Goal: Task Accomplishment & Management: Manage account settings

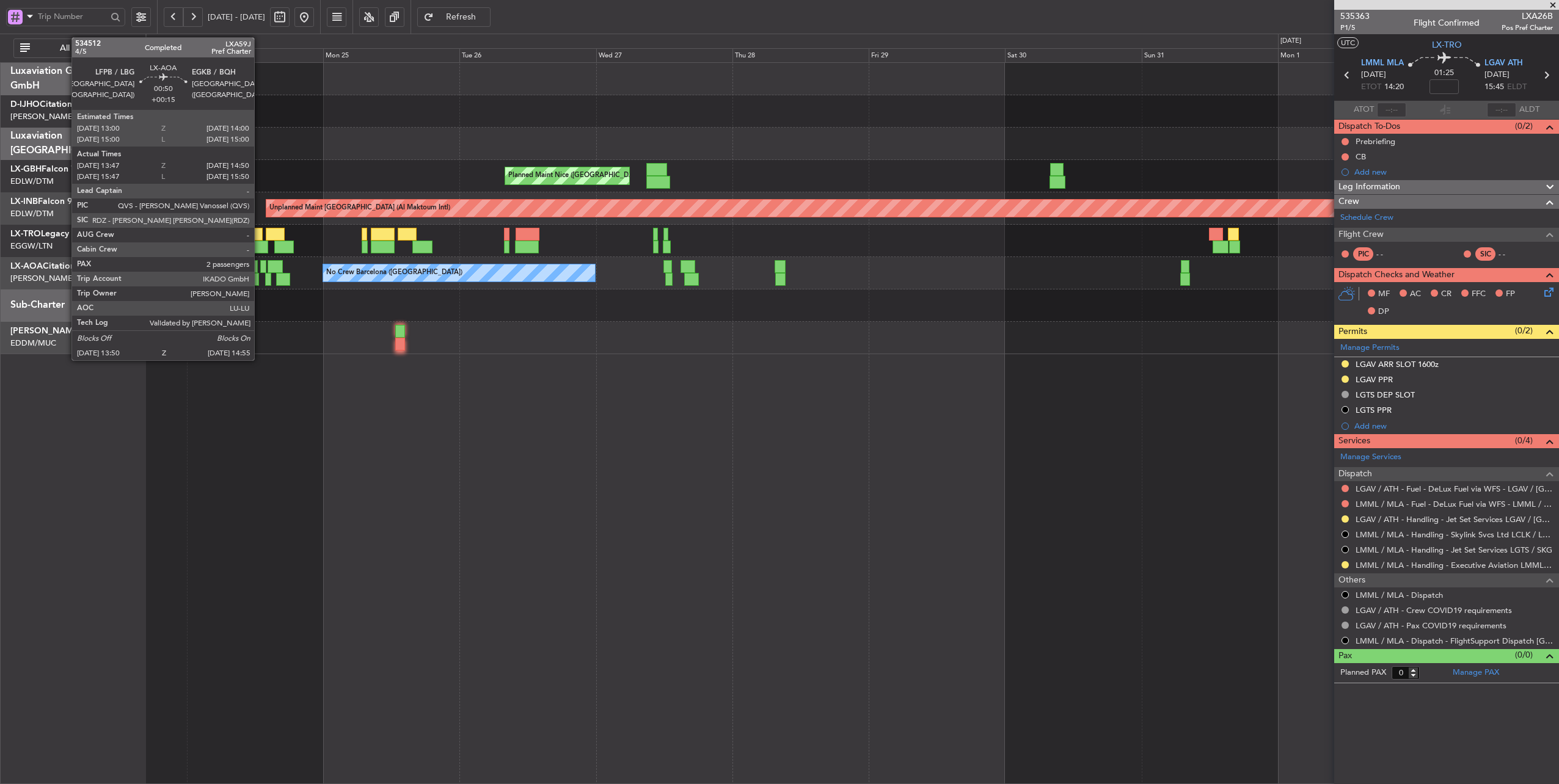
click at [260, 266] on div at bounding box center [263, 266] width 6 height 13
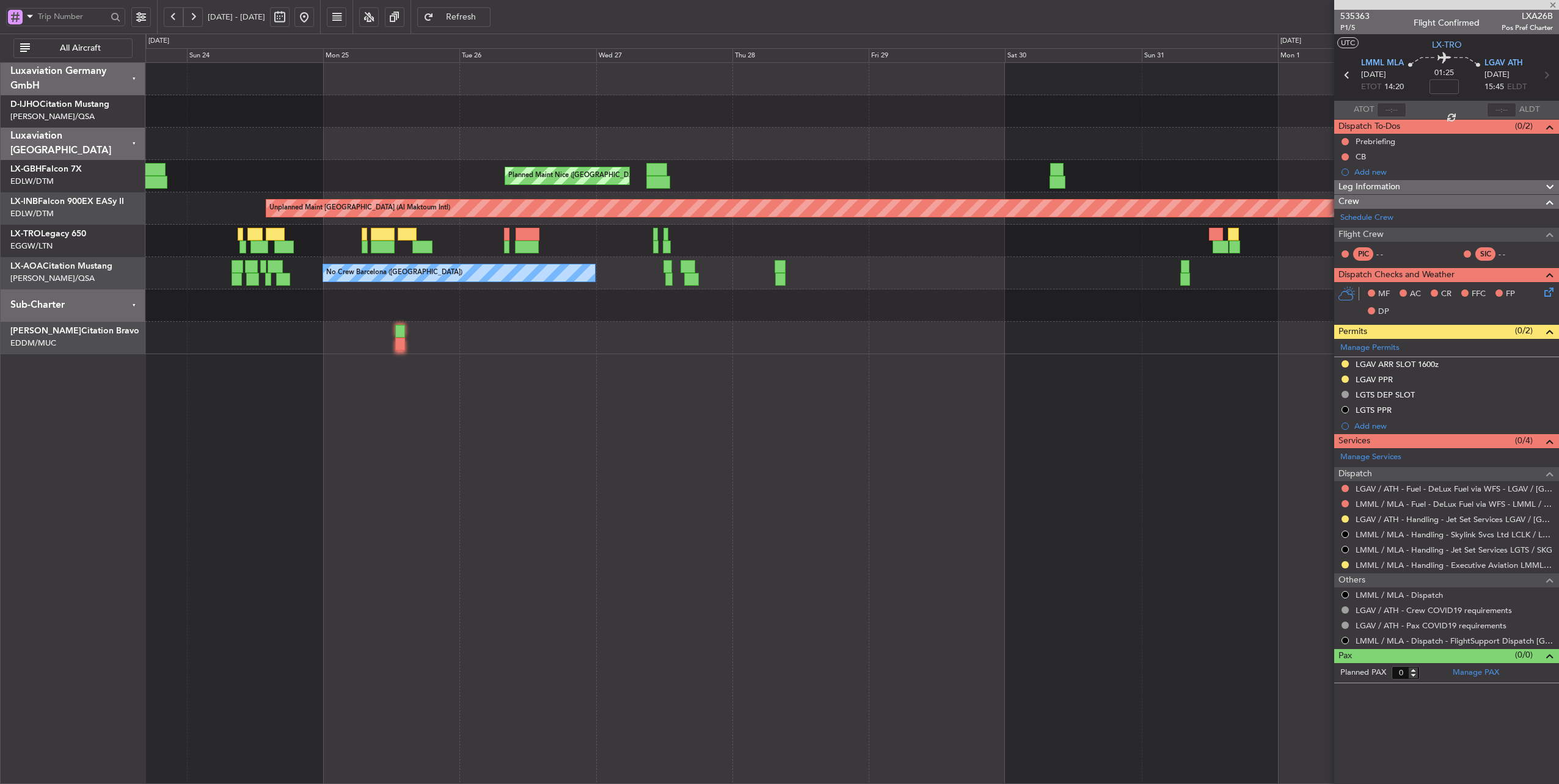
type input "+00:15"
type input "13:57"
type input "14:50"
type input "2"
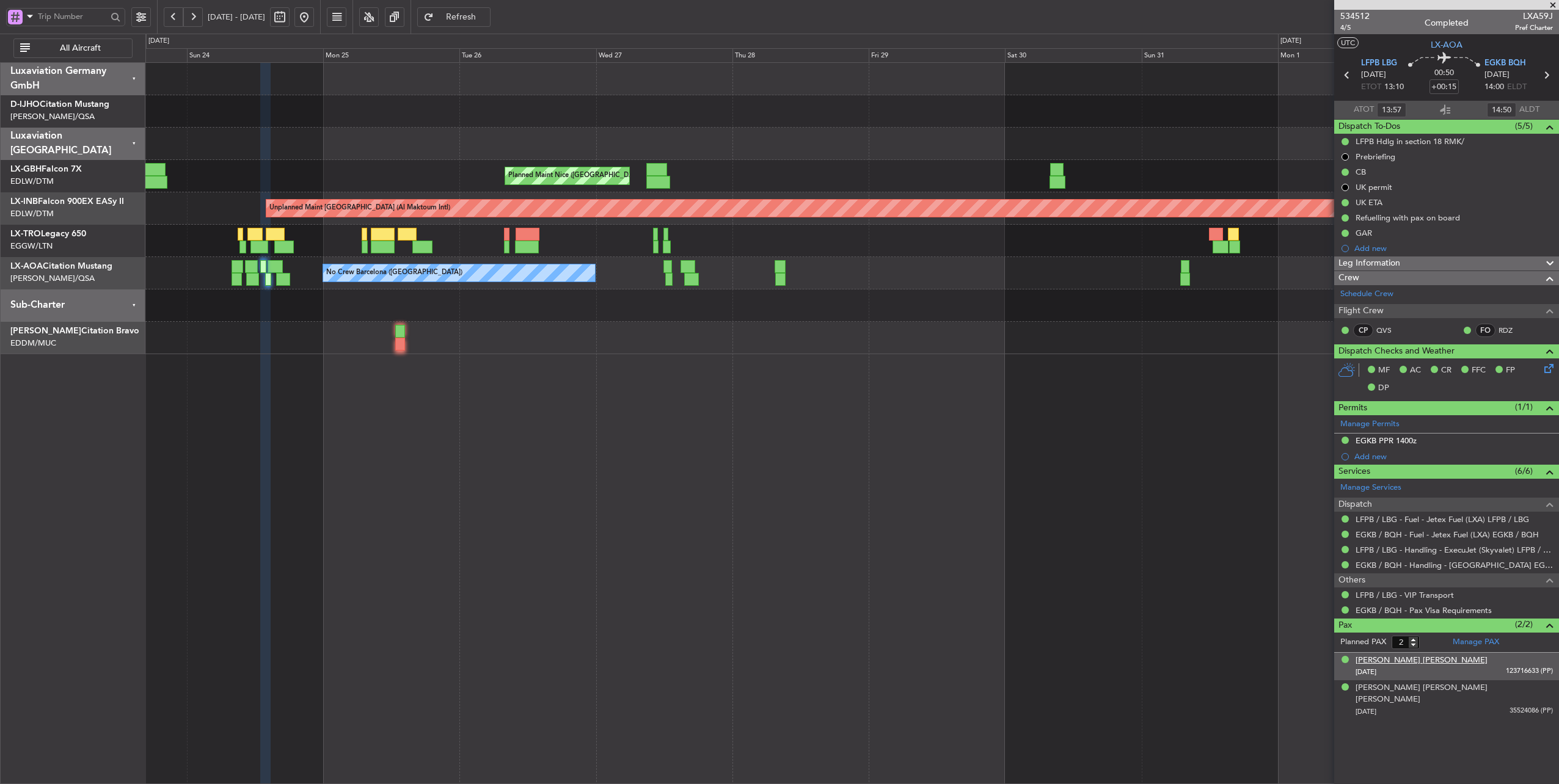
click at [1383, 657] on div "[PERSON_NAME] [PERSON_NAME]" at bounding box center [1421, 660] width 132 height 12
click at [1419, 712] on div "[PERSON_NAME] [PERSON_NAME] [PERSON_NAME]" at bounding box center [1454, 723] width 197 height 24
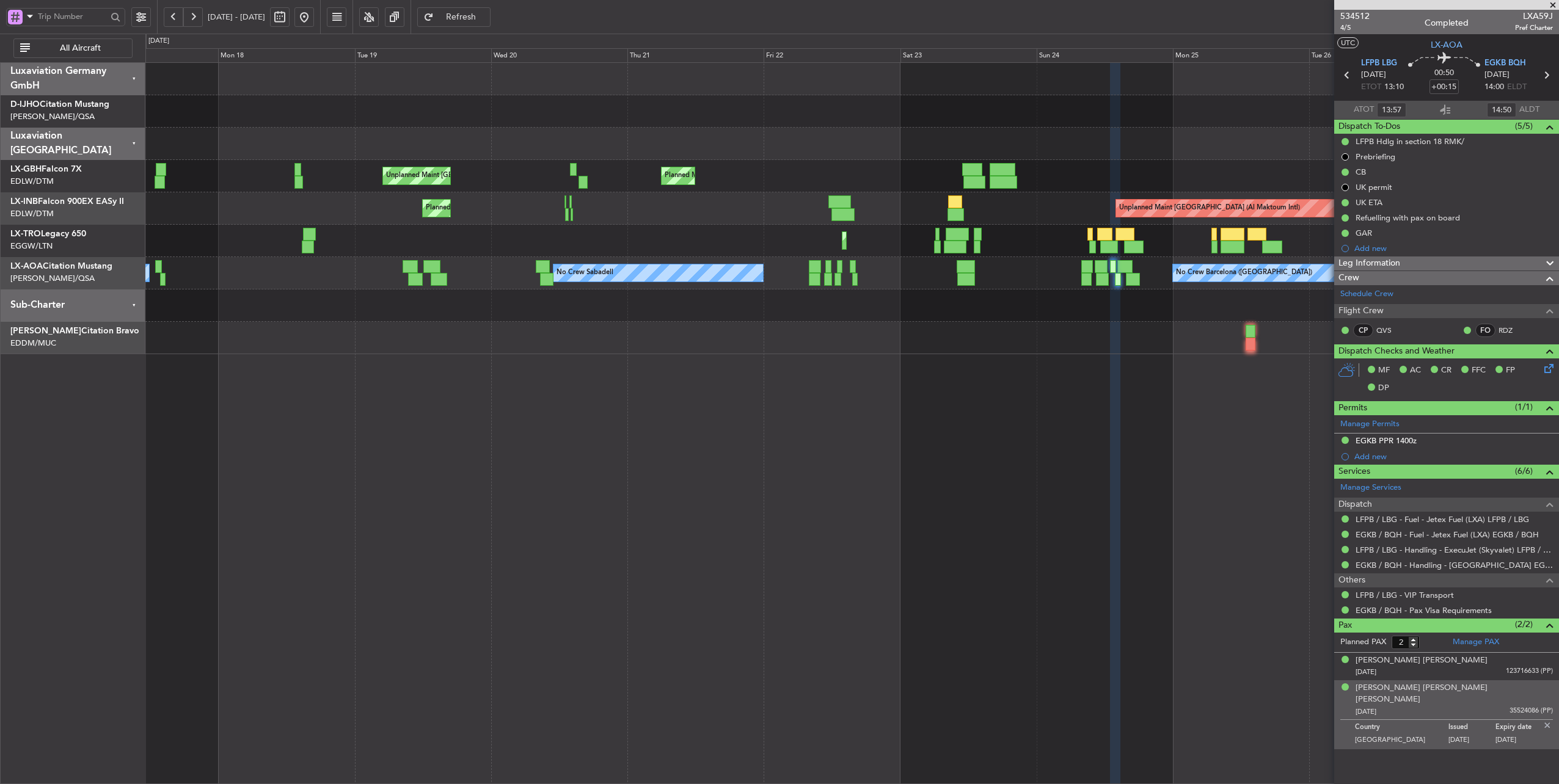
click at [1037, 318] on div "Planned Maint Nice ([GEOGRAPHIC_DATA]) [GEOGRAPHIC_DATA] ([GEOGRAPHIC_DATA]) Un…" at bounding box center [852, 208] width 1414 height 291
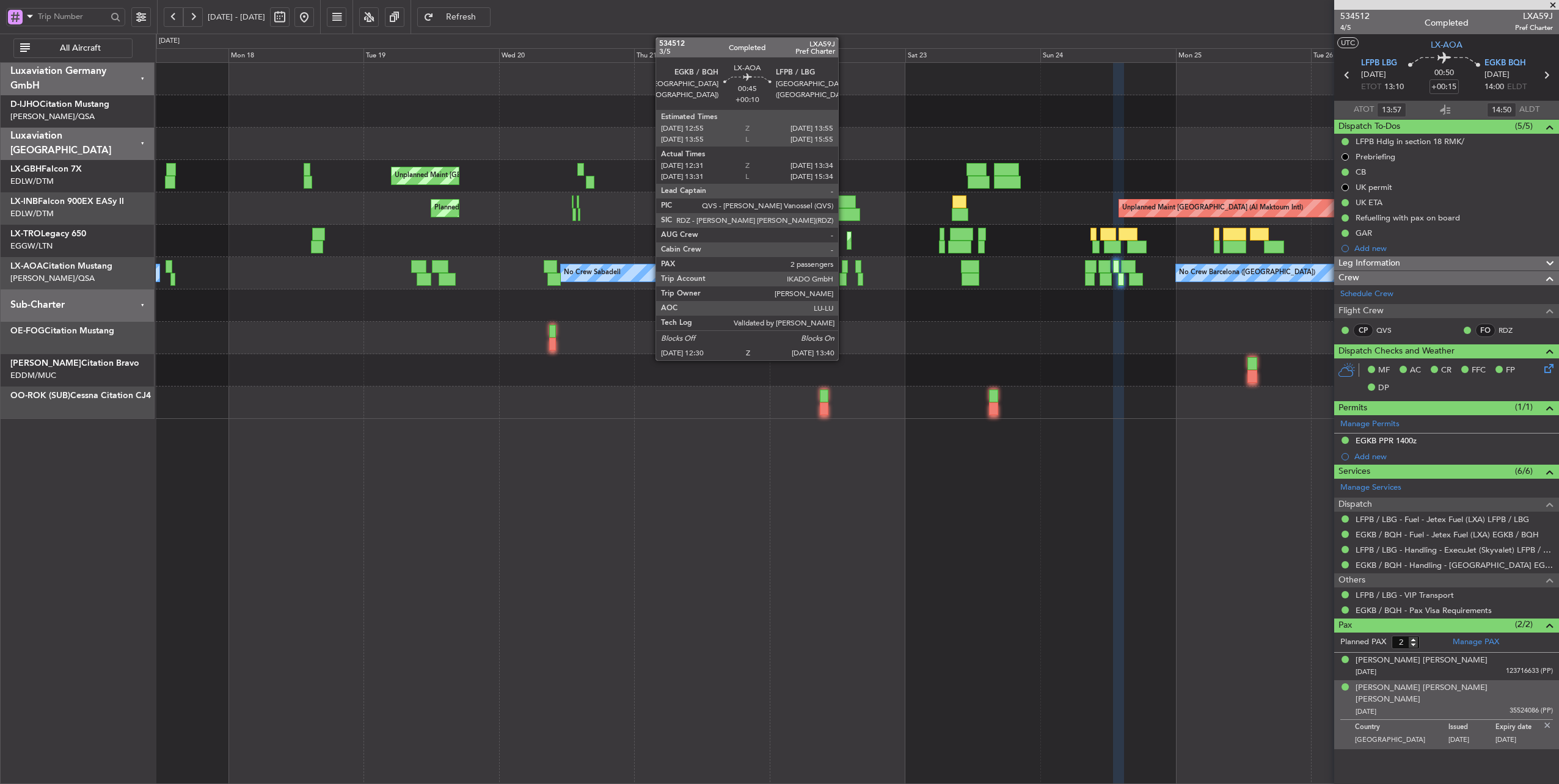
click at [844, 275] on div at bounding box center [842, 279] width 7 height 13
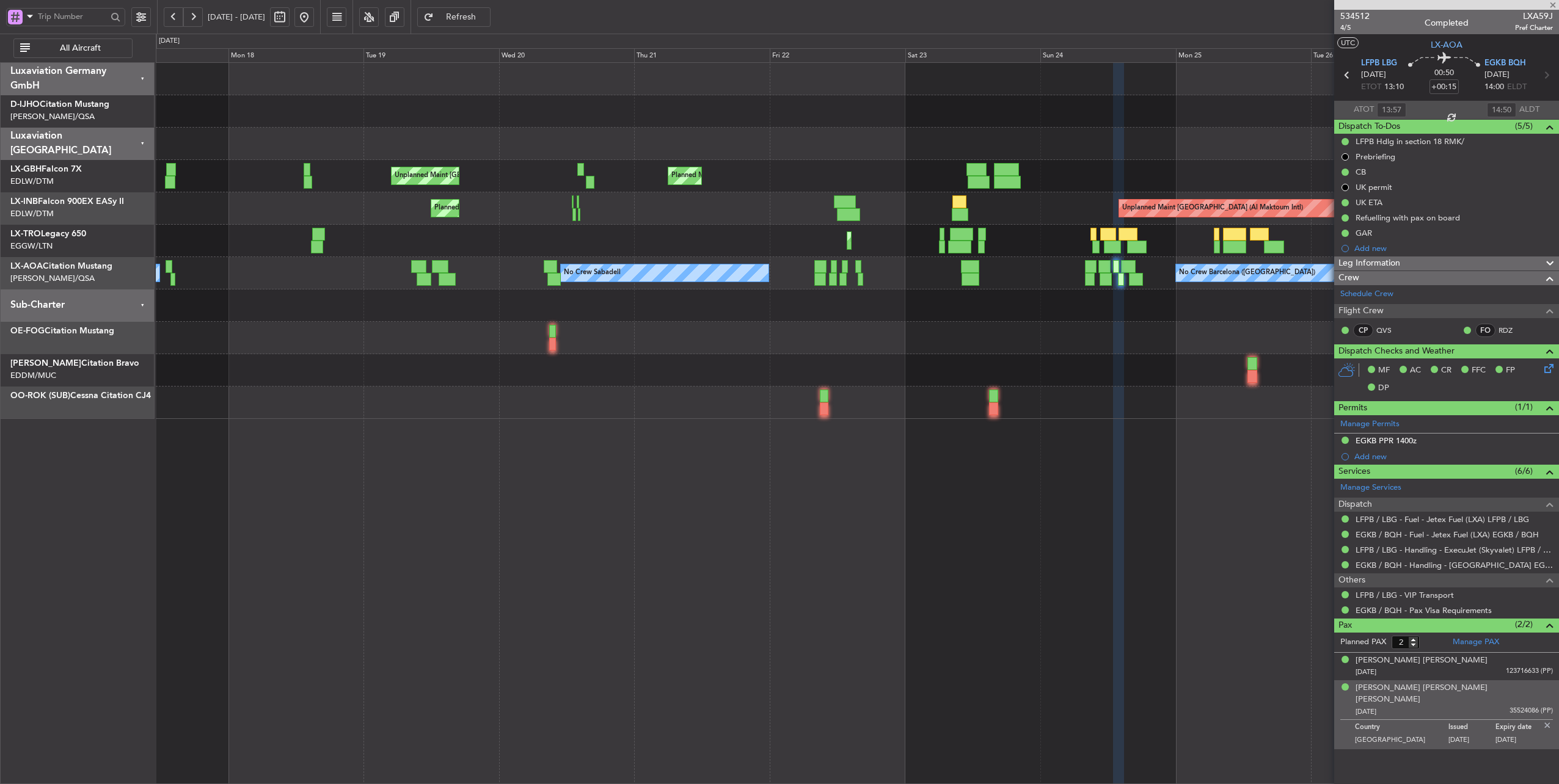
type input "+00:10"
type input "12:41"
type input "13:29"
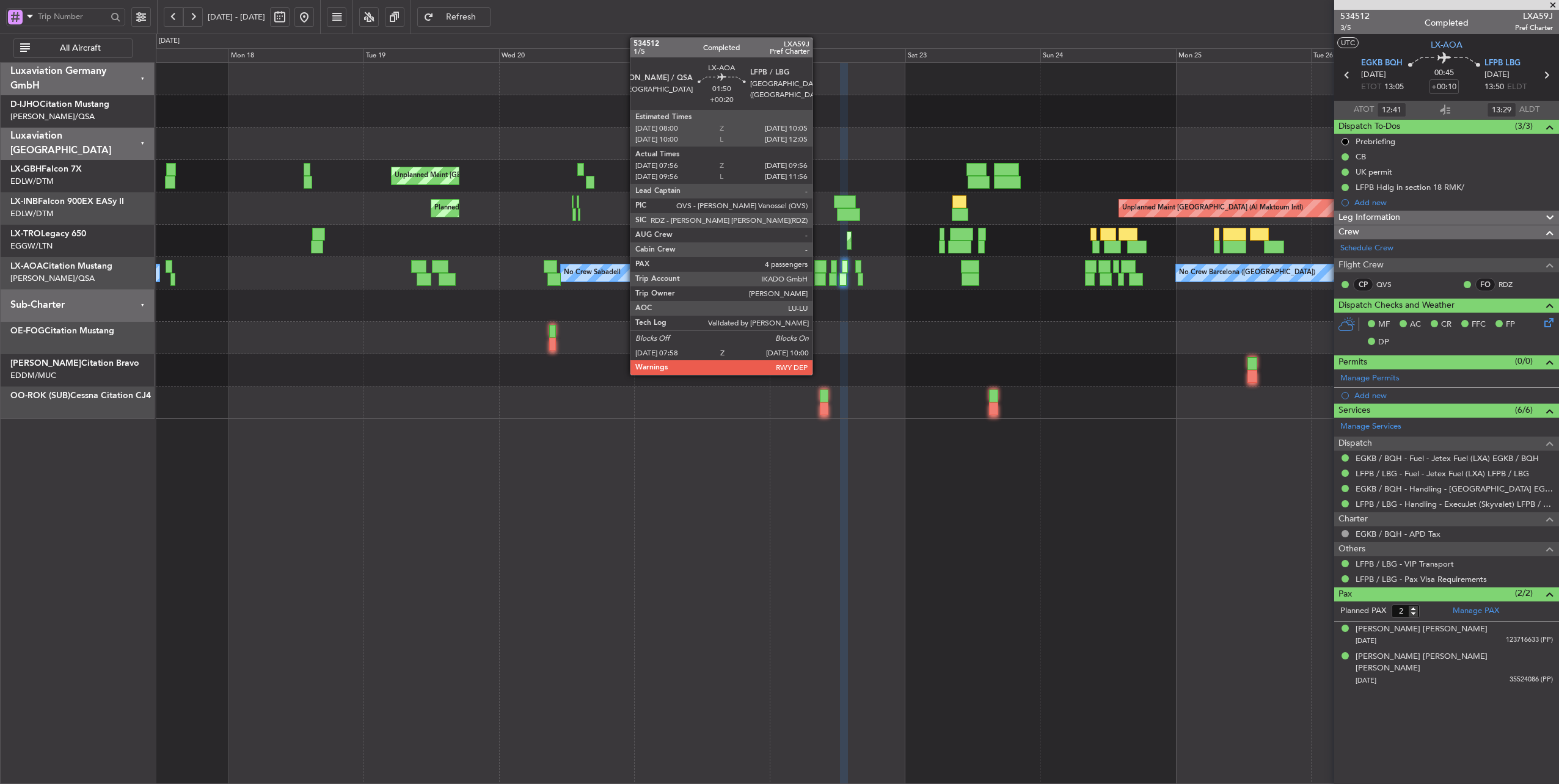
click at [819, 274] on div at bounding box center [820, 279] width 11 height 13
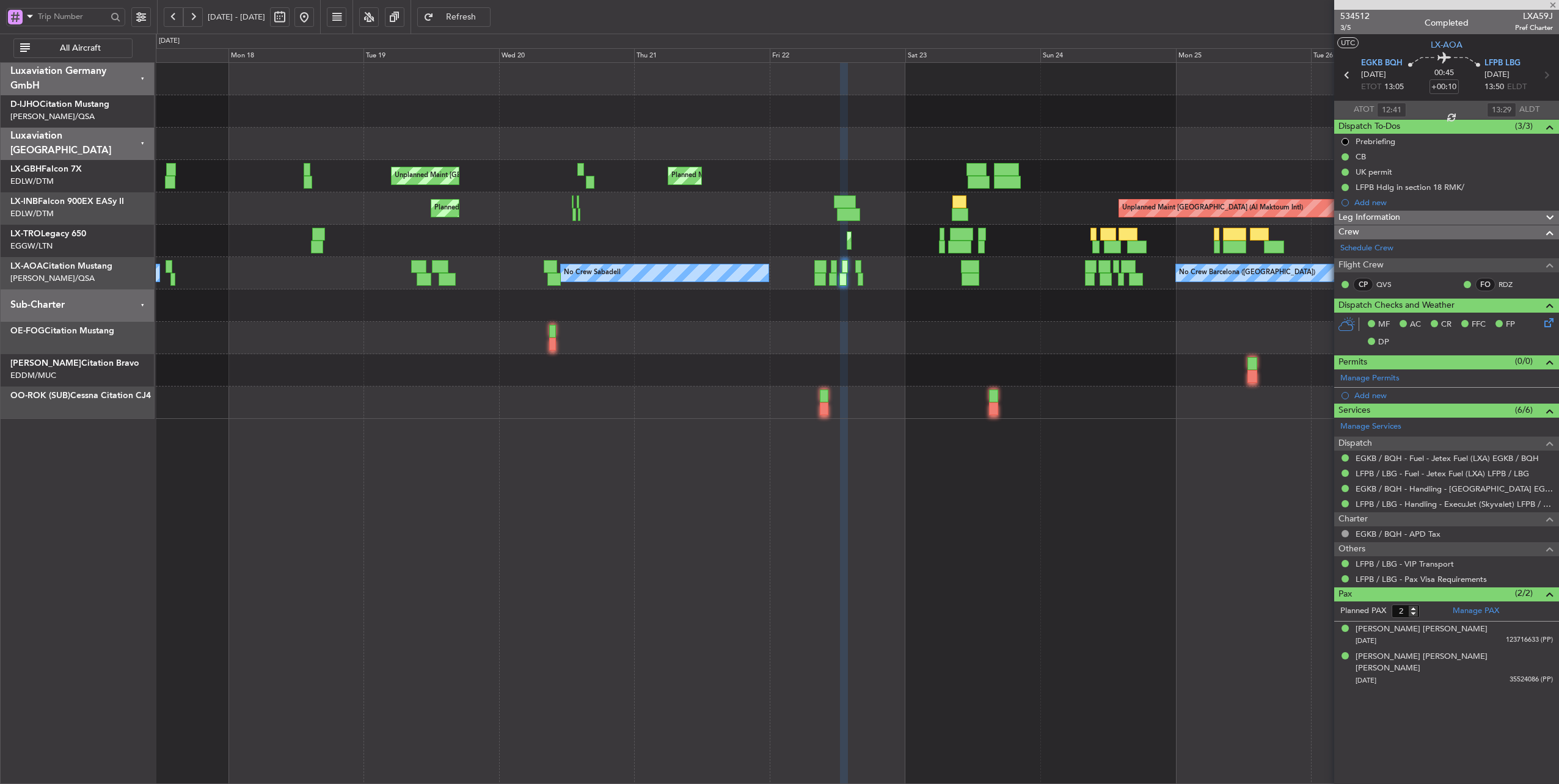
type input "+00:20"
type input "08:06"
type input "09:51"
type input "4"
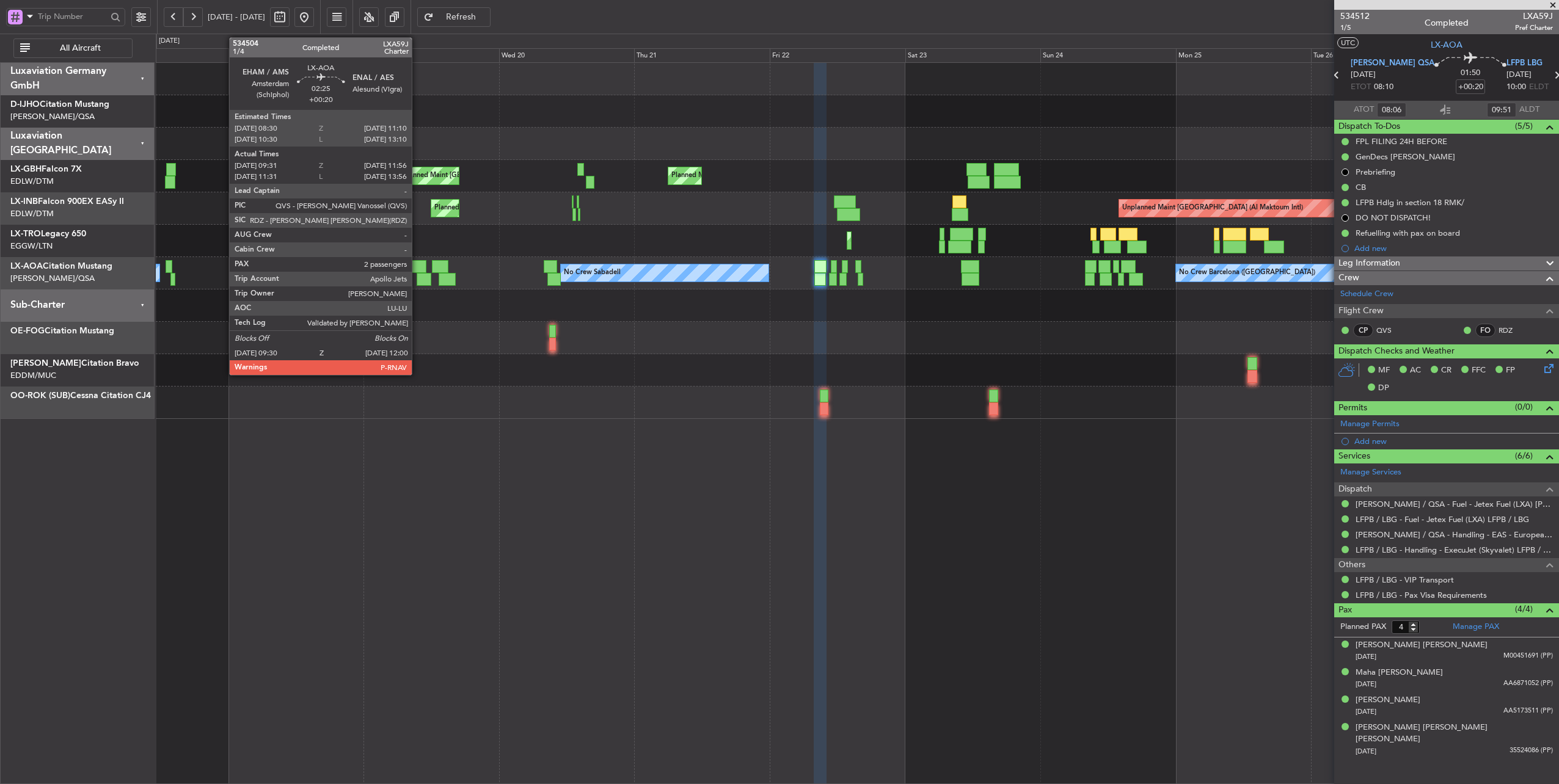
click at [418, 271] on div at bounding box center [419, 266] width 15 height 13
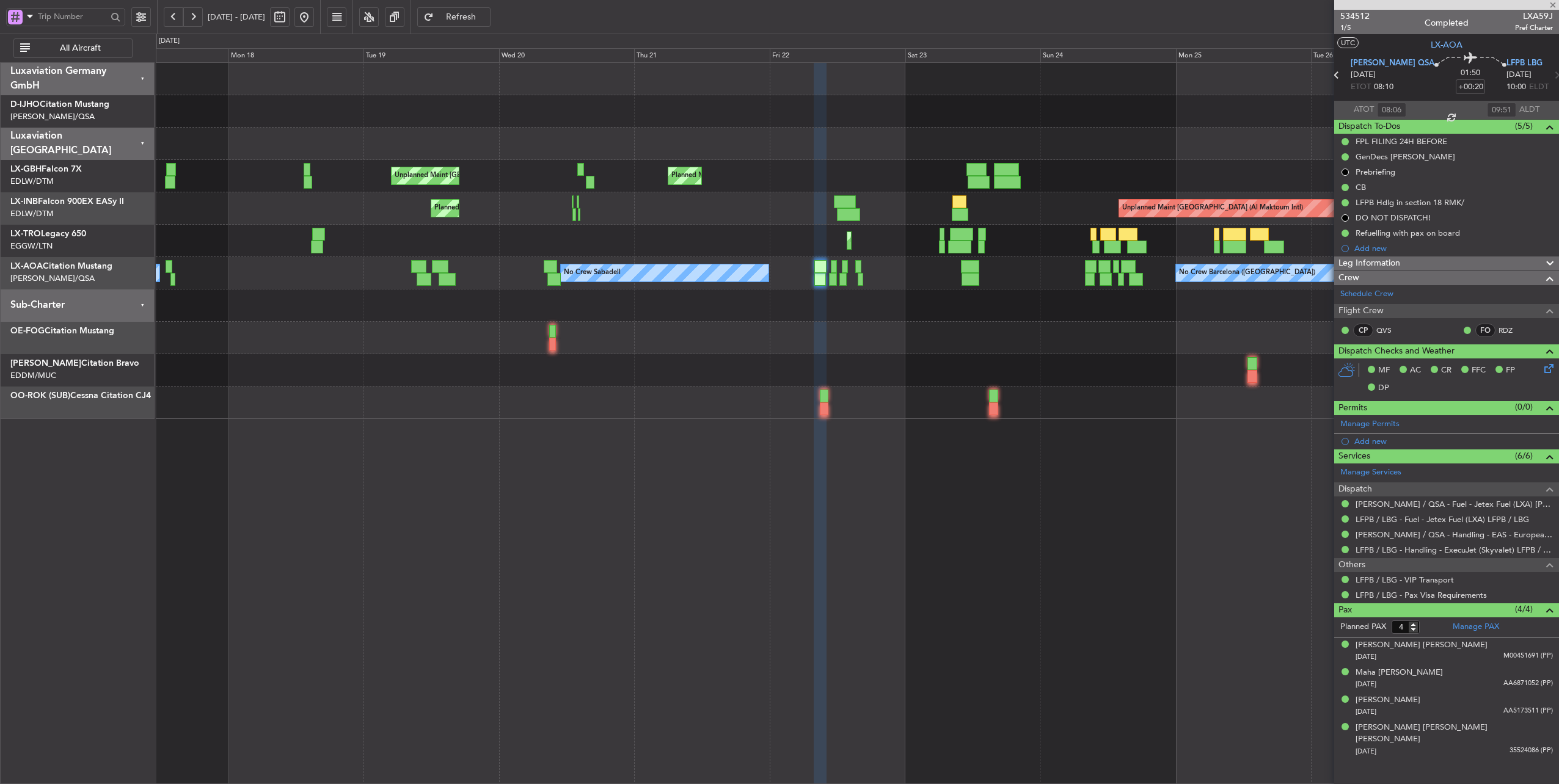
type input "09:41"
type input "11:51"
type input "2"
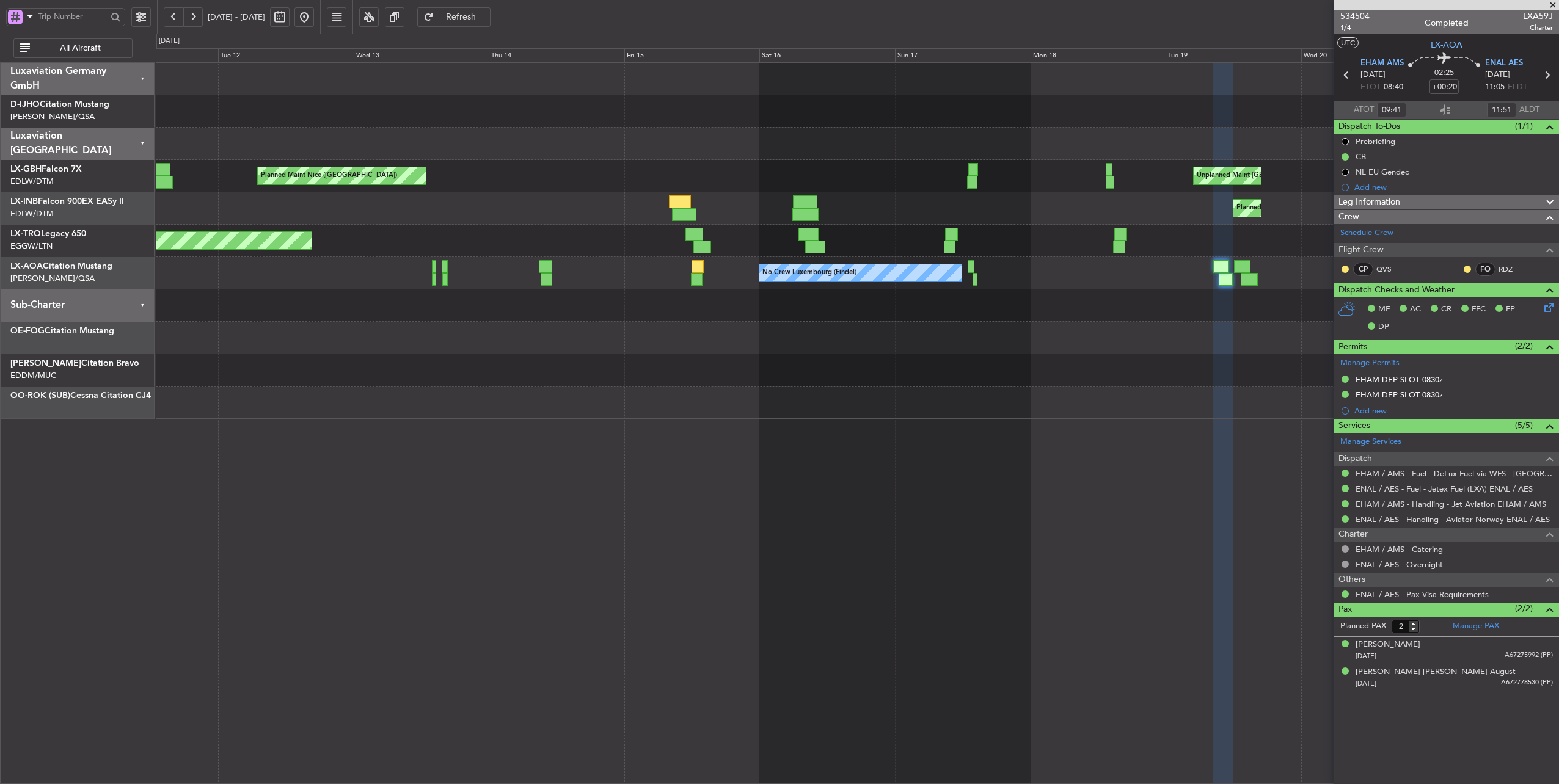
click at [1123, 298] on div "Planned Maint Nice ([GEOGRAPHIC_DATA]) Unplanned Maint [GEOGRAPHIC_DATA] ([GEOG…" at bounding box center [857, 241] width 1403 height 356
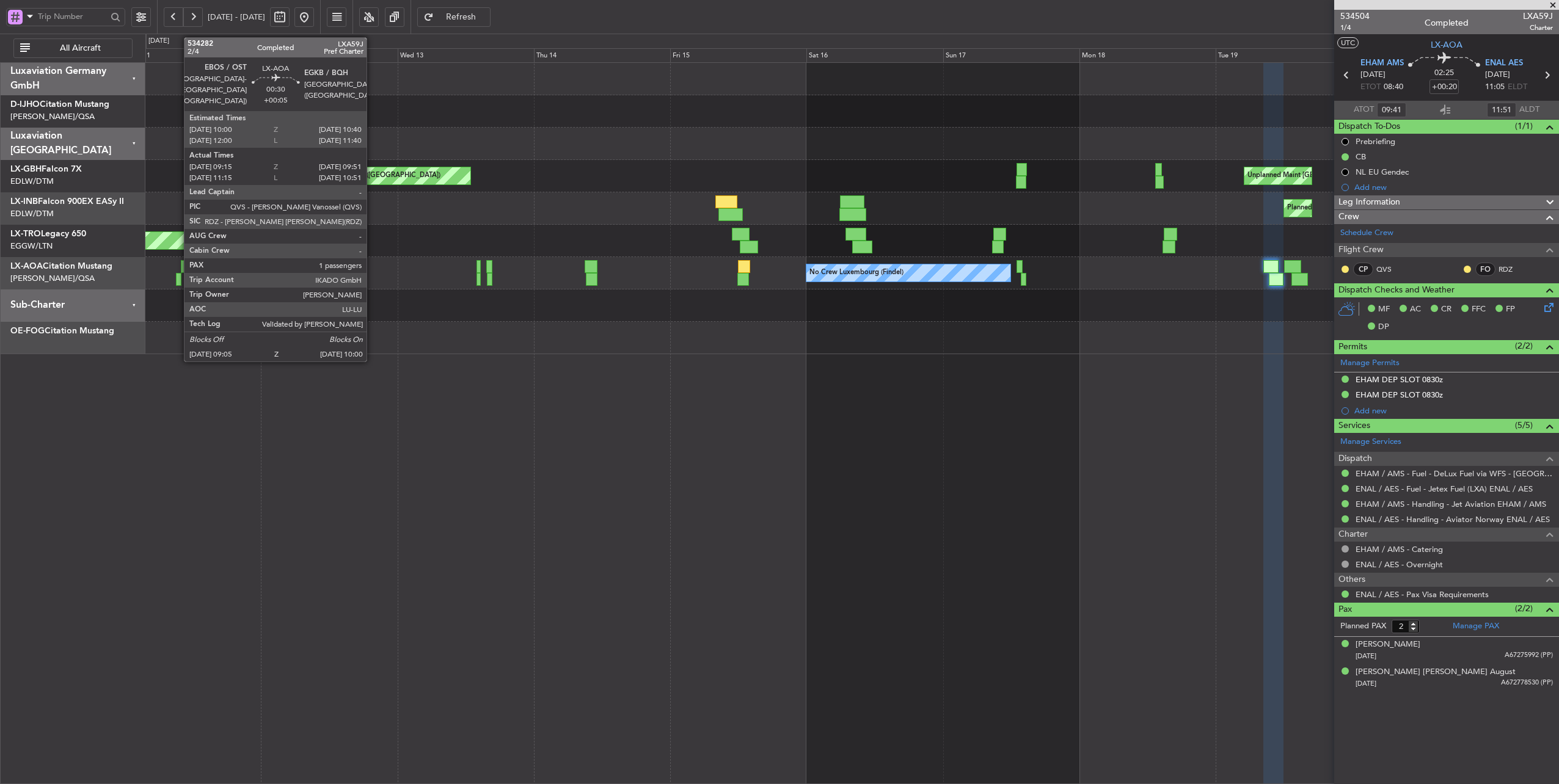
click at [178, 279] on div at bounding box center [179, 279] width 6 height 13
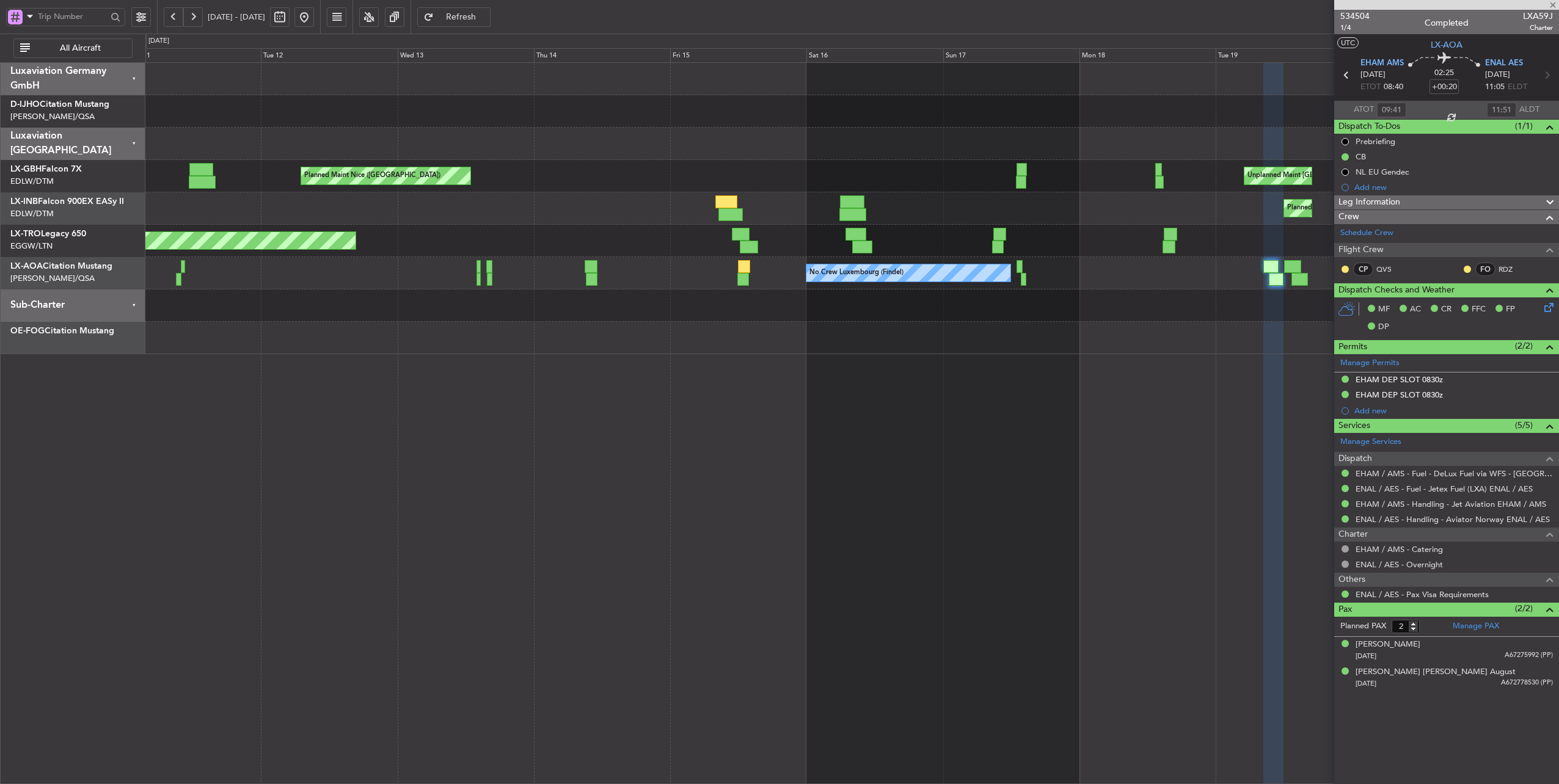
type input "+00:05"
type input "09:25"
type input "09:51"
type input "1"
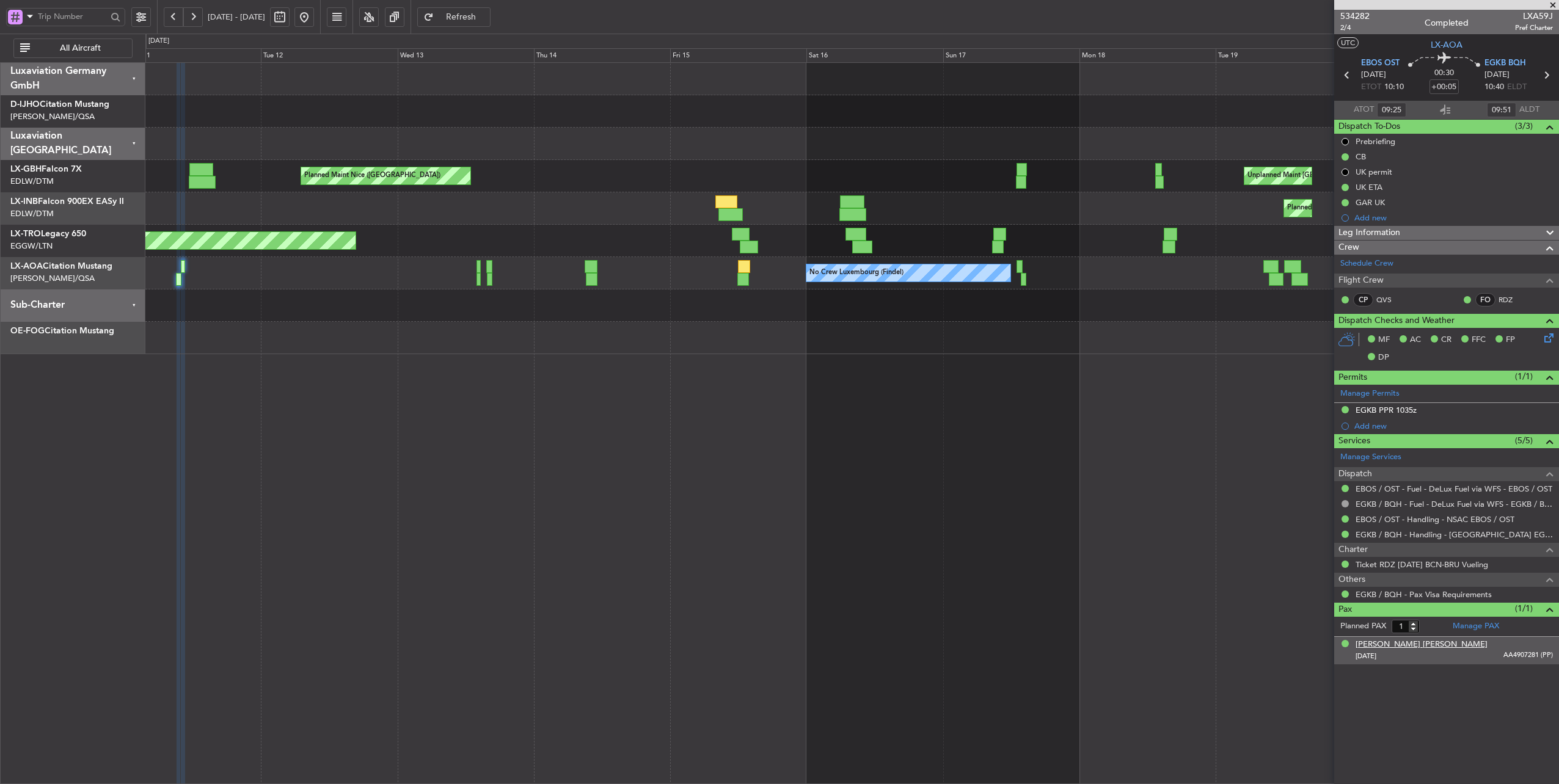
click at [1404, 639] on div "[PERSON_NAME] [PERSON_NAME]" at bounding box center [1421, 644] width 132 height 12
